Goal: Information Seeking & Learning: Learn about a topic

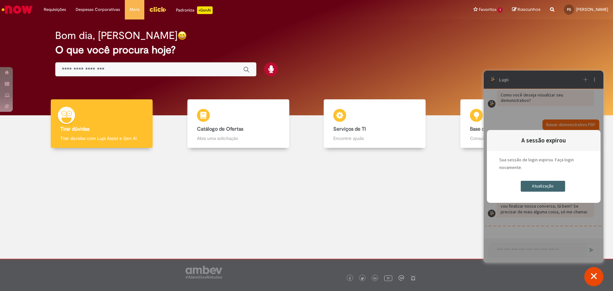
scroll to position [2056, 0]
click at [524, 56] on div "Bom dia, Felipe O que você procura hoje?" at bounding box center [306, 53] width 525 height 54
click at [143, 69] on input "Basta digitar aqui" at bounding box center [149, 69] width 175 height 7
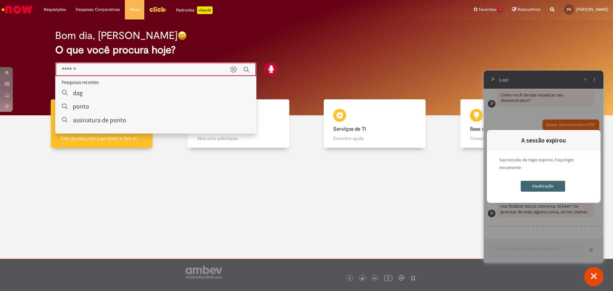
type input "******"
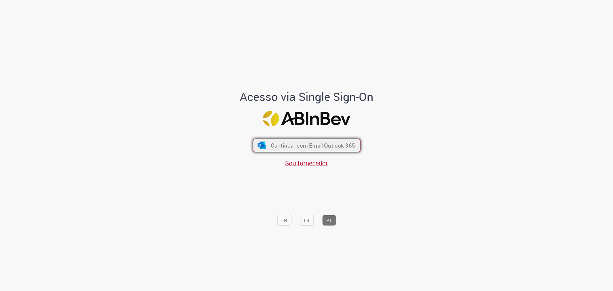
click at [309, 143] on span "Continuar com Email Outlook 365" at bounding box center [312, 144] width 84 height 7
click at [278, 140] on button "Continuar com Email Outlook 365" at bounding box center [307, 145] width 108 height 13
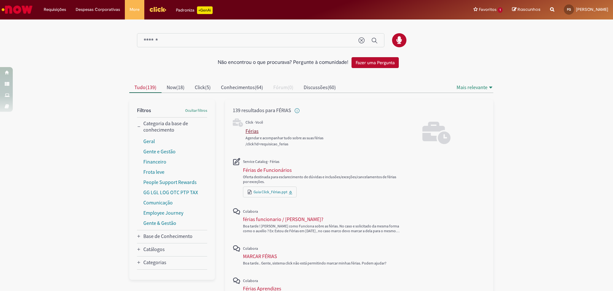
click at [247, 132] on div "Férias" at bounding box center [252, 131] width 13 height 6
